Goal: Transaction & Acquisition: Book appointment/travel/reservation

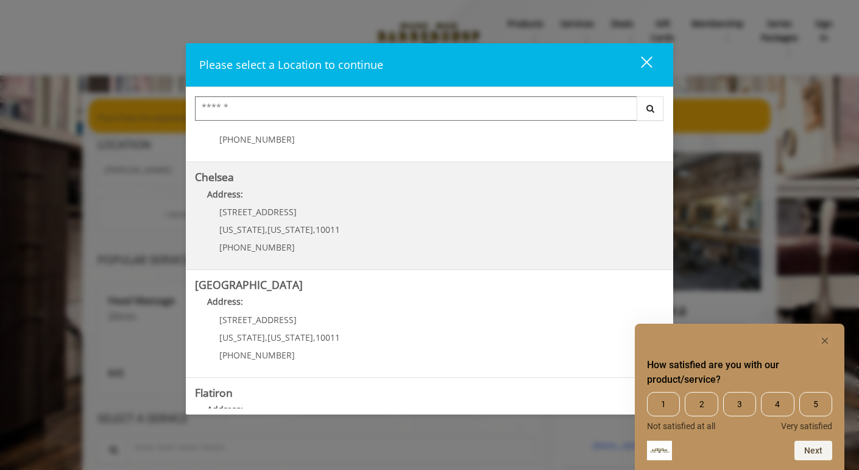
scroll to position [77, 0]
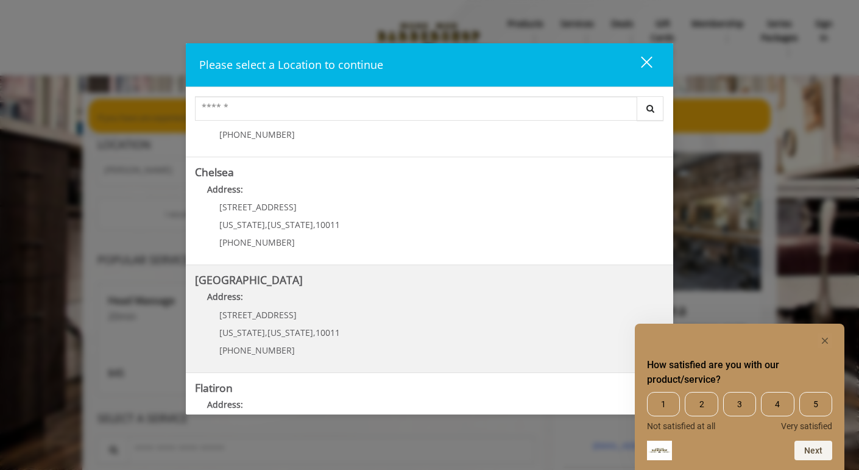
click at [369, 296] on Street "Address:" at bounding box center [429, 300] width 469 height 20
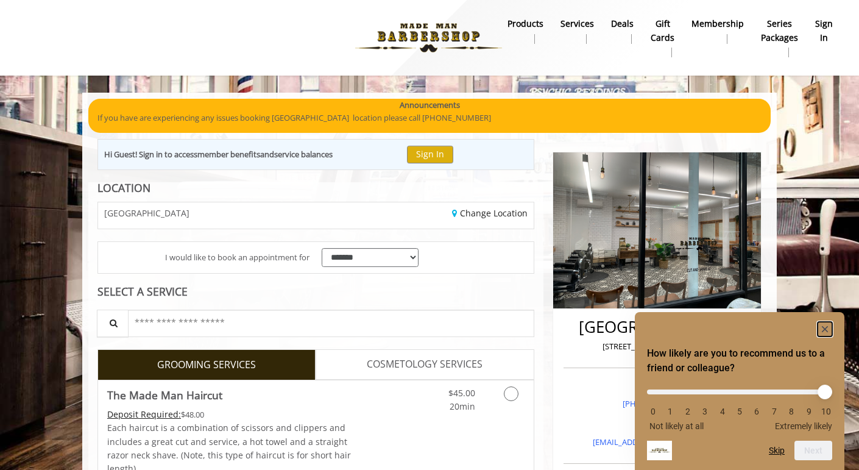
click at [823, 330] on icon "Hide survey" at bounding box center [825, 329] width 6 height 6
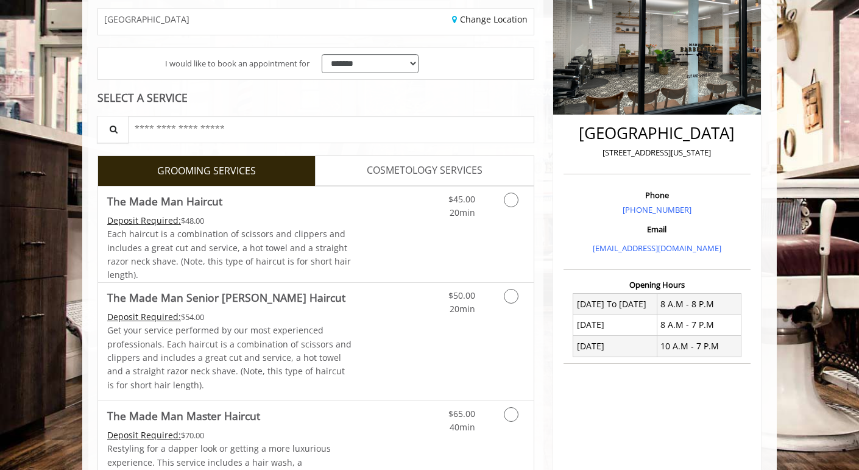
scroll to position [193, 0]
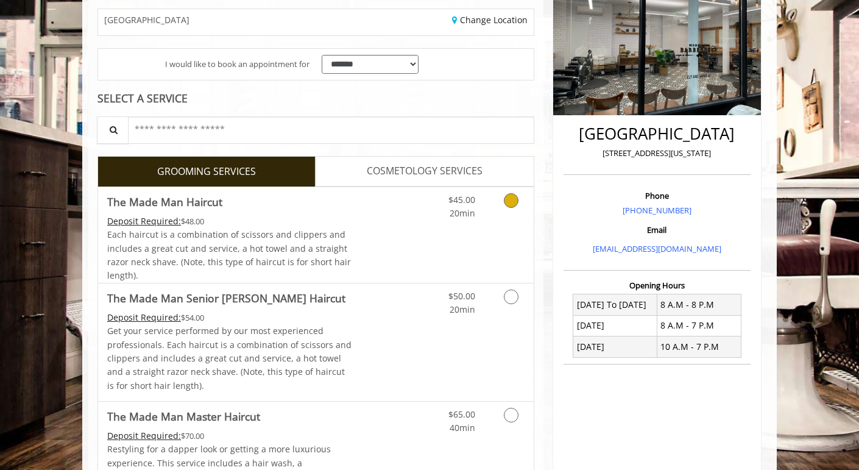
click at [511, 201] on icon "Grooming services" at bounding box center [511, 200] width 15 height 15
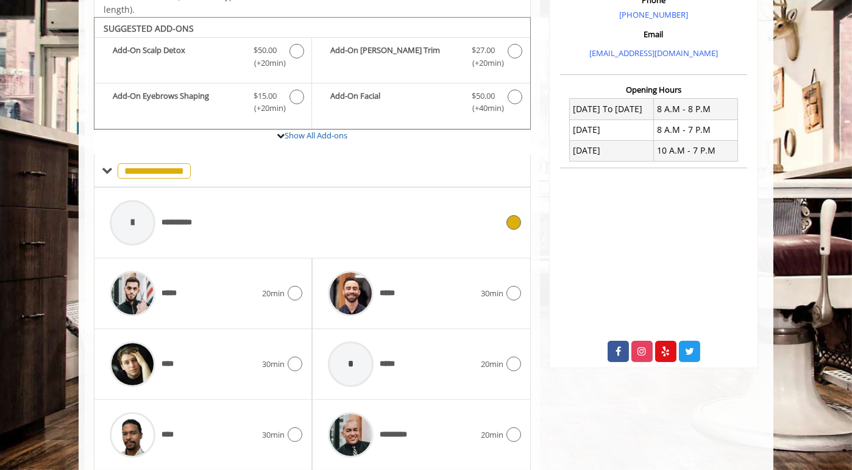
scroll to position [405, 0]
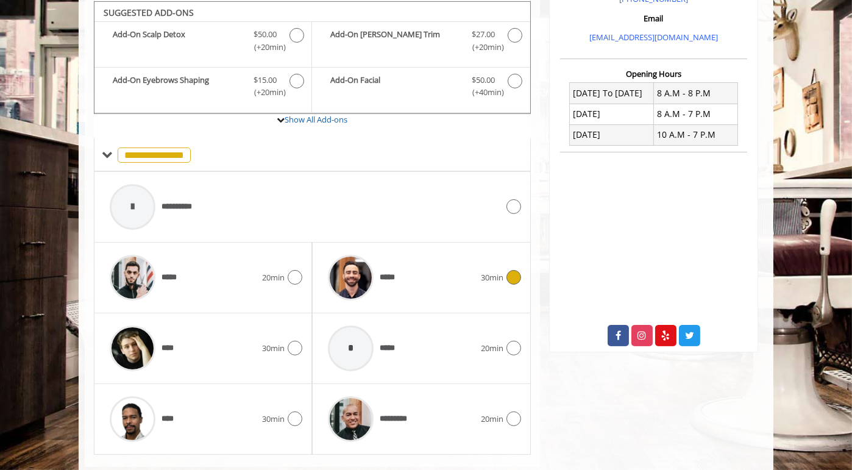
click at [511, 270] on icon at bounding box center [513, 277] width 15 height 15
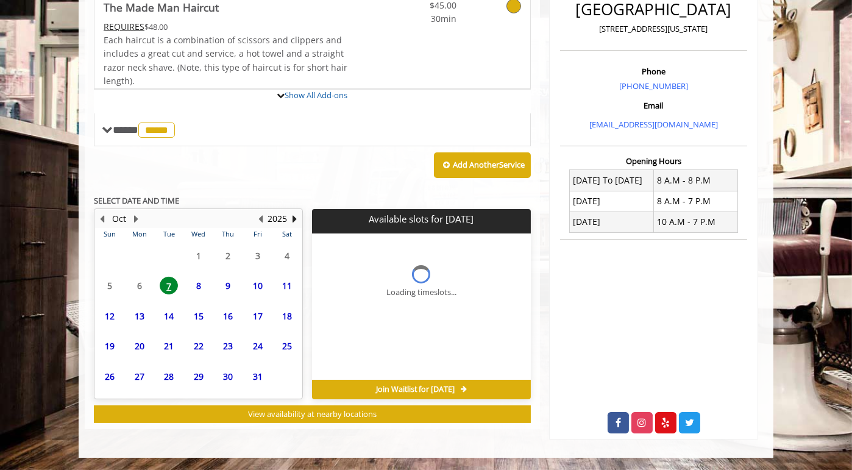
scroll to position [316, 0]
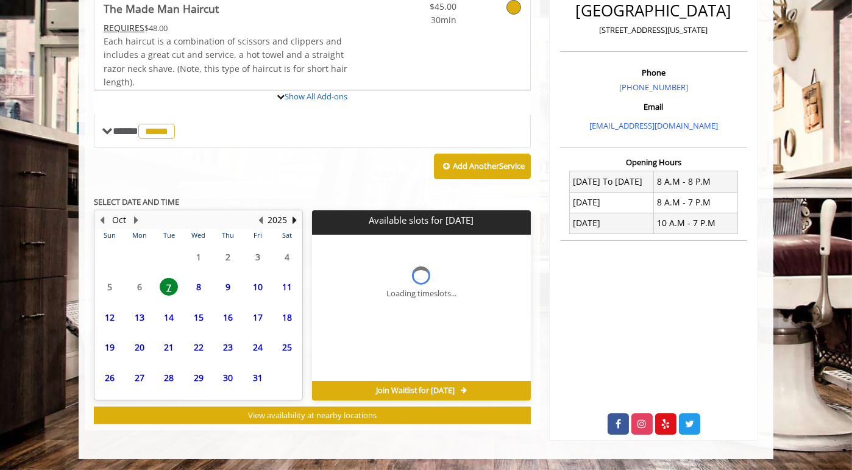
click at [199, 281] on span "8" at bounding box center [199, 287] width 18 height 18
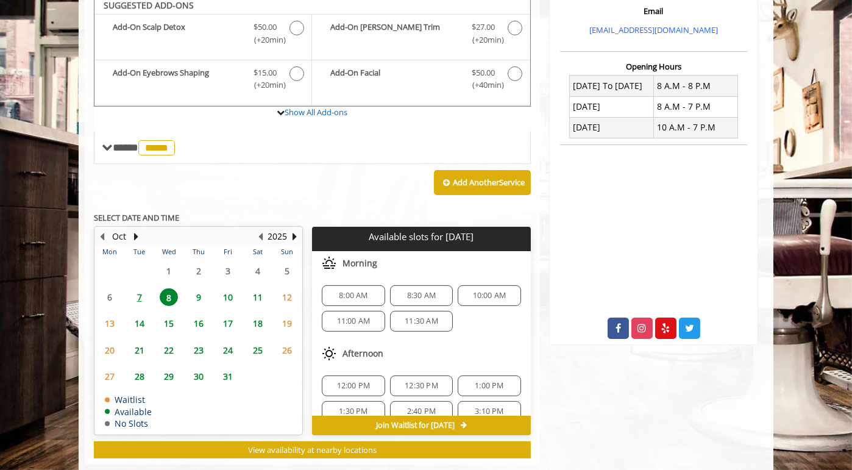
scroll to position [405, 0]
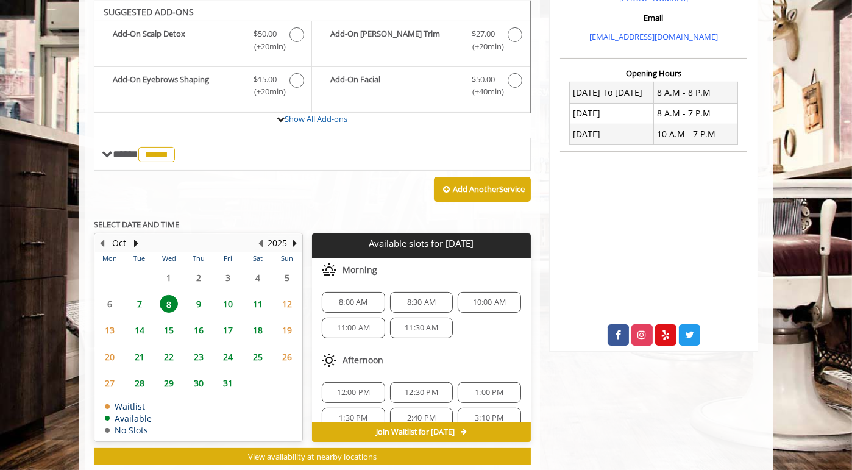
click at [495, 302] on span "10:00 AM" at bounding box center [490, 302] width 34 height 10
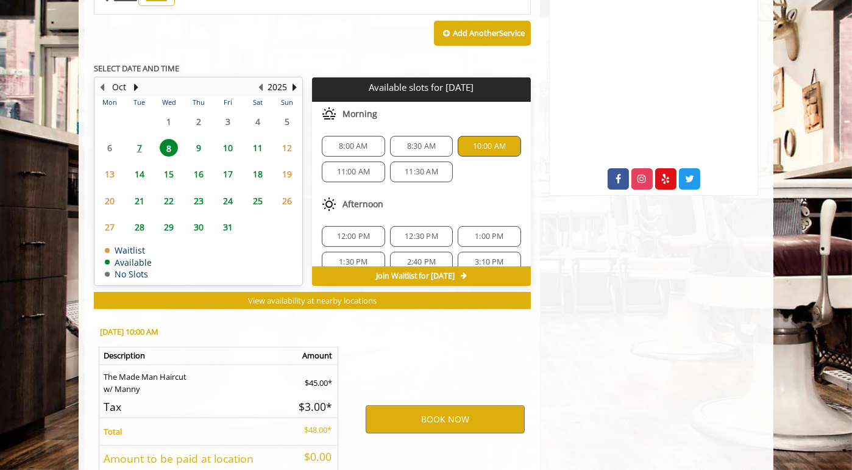
scroll to position [653, 0]
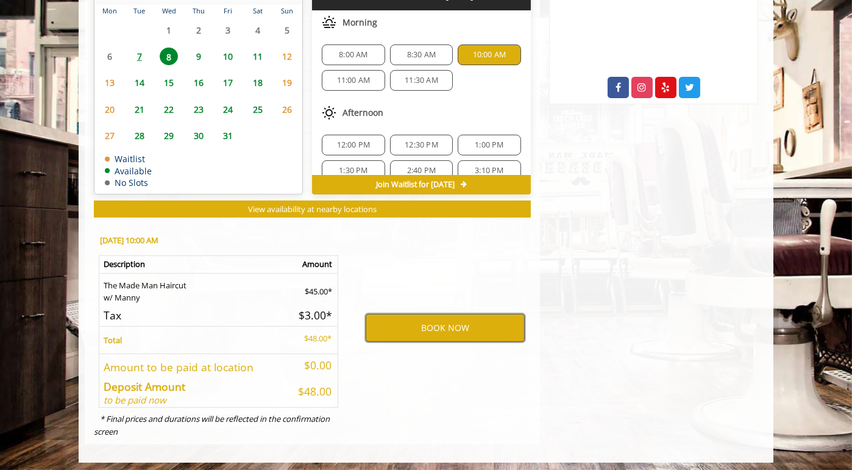
click at [466, 321] on button "BOOK NOW" at bounding box center [445, 328] width 159 height 28
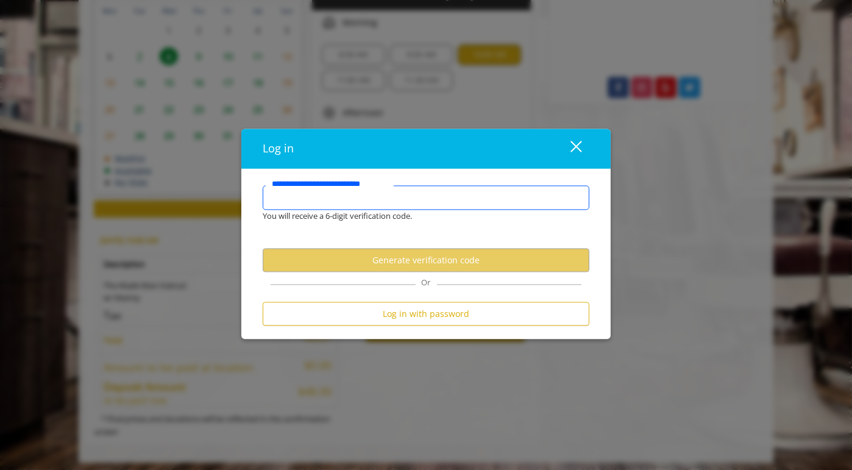
click at [446, 190] on input "**********" at bounding box center [426, 198] width 327 height 24
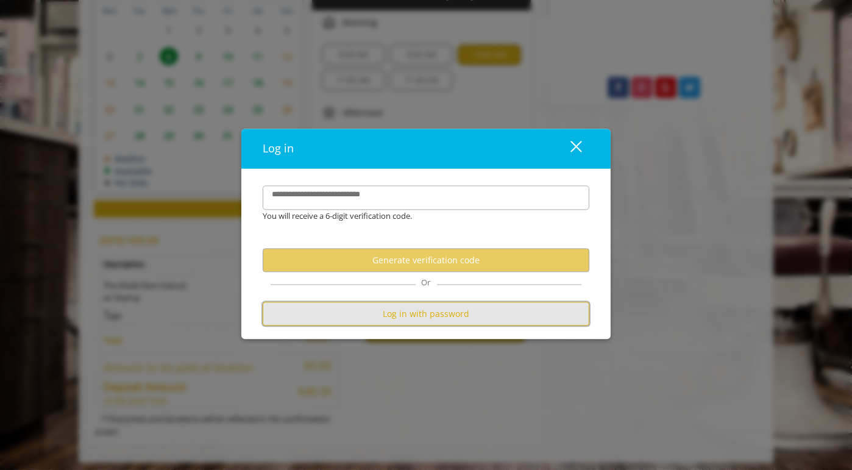
click at [424, 319] on button "Log in with password" at bounding box center [426, 314] width 327 height 24
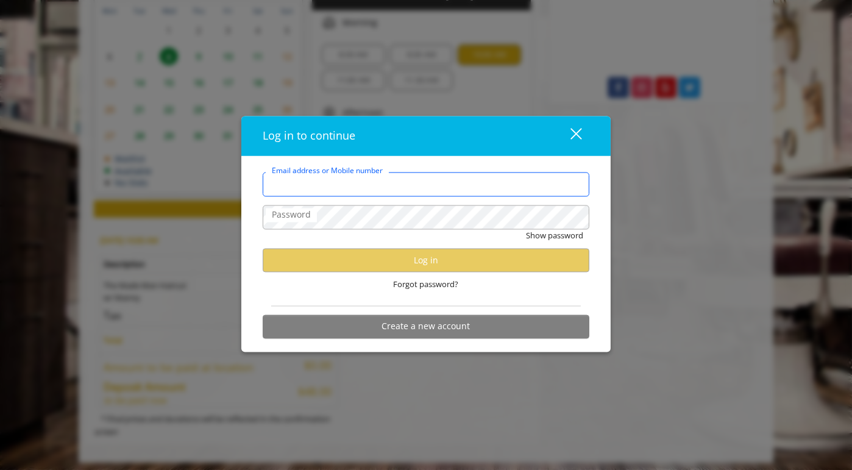
type input "**********"
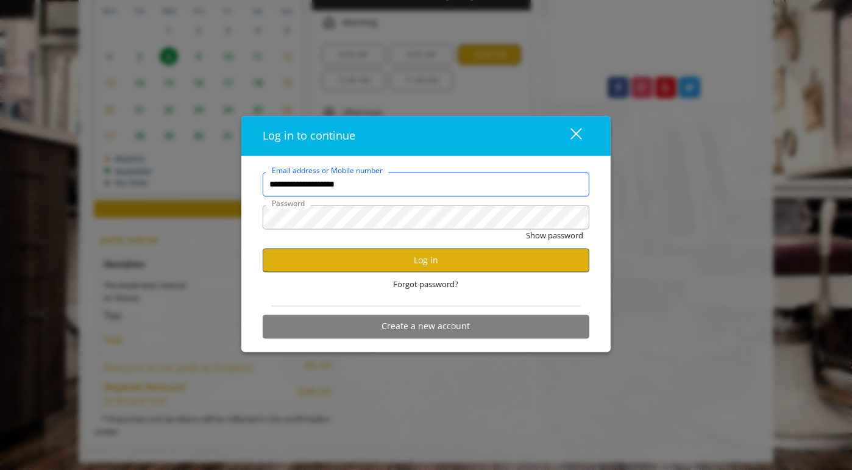
scroll to position [0, 0]
click at [425, 257] on button "Log in" at bounding box center [426, 261] width 327 height 24
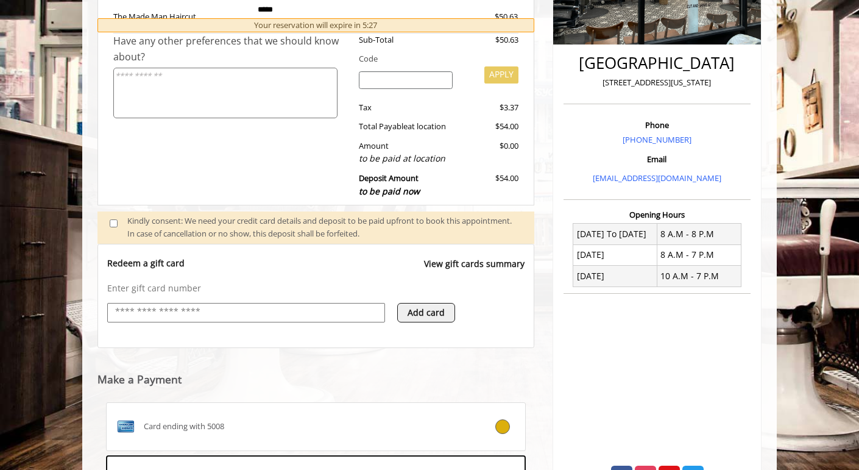
scroll to position [450, 0]
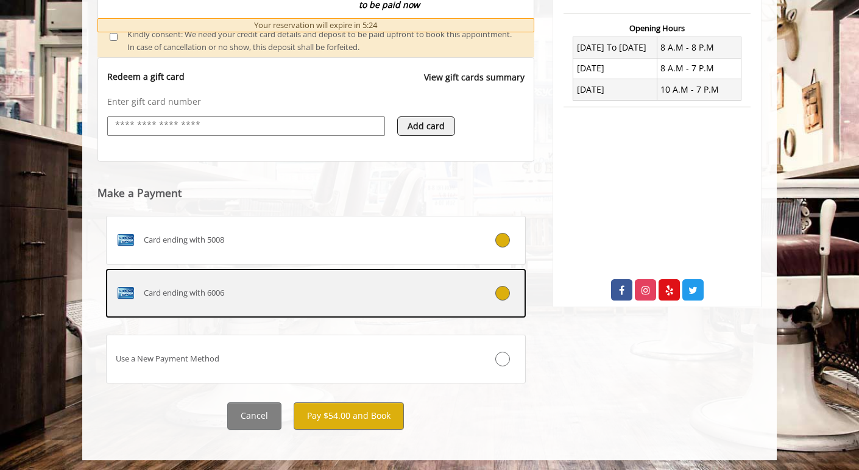
click at [424, 295] on div "Card ending with 6006" at bounding box center [281, 293] width 349 height 20
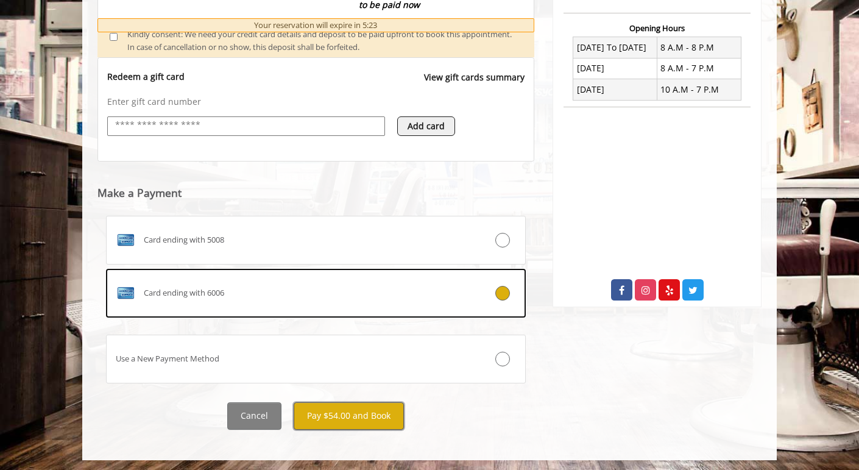
click at [364, 424] on button "Pay $54.00 and Book" at bounding box center [349, 415] width 110 height 27
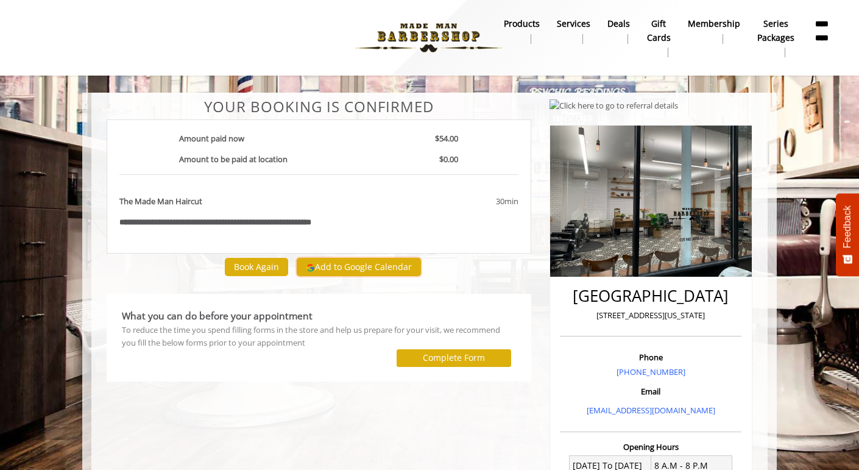
click at [339, 266] on button "Add to Google Calendar" at bounding box center [359, 267] width 124 height 18
